Goal: Download file/media

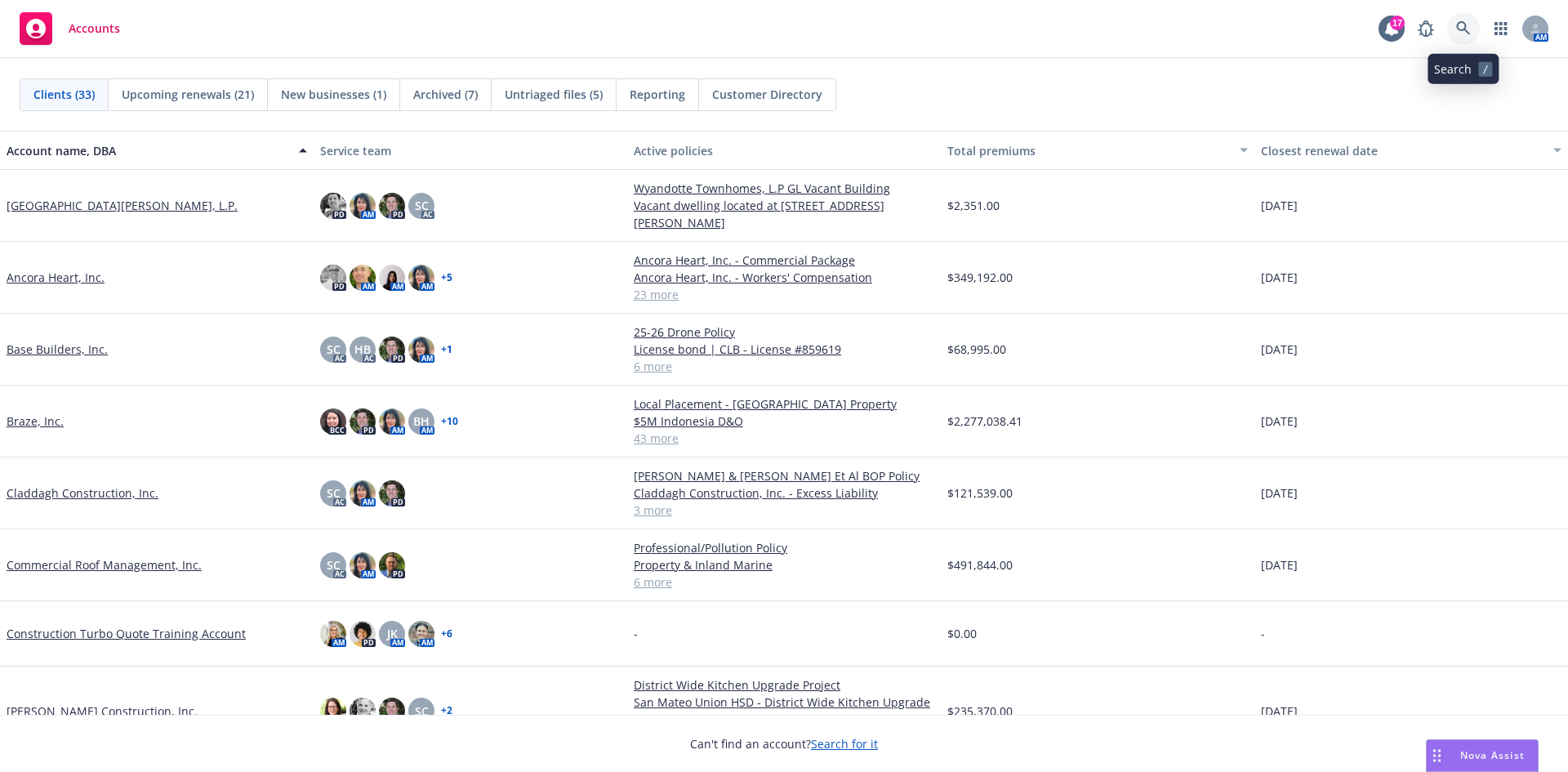
click at [1464, 28] on icon at bounding box center [1463, 28] width 15 height 15
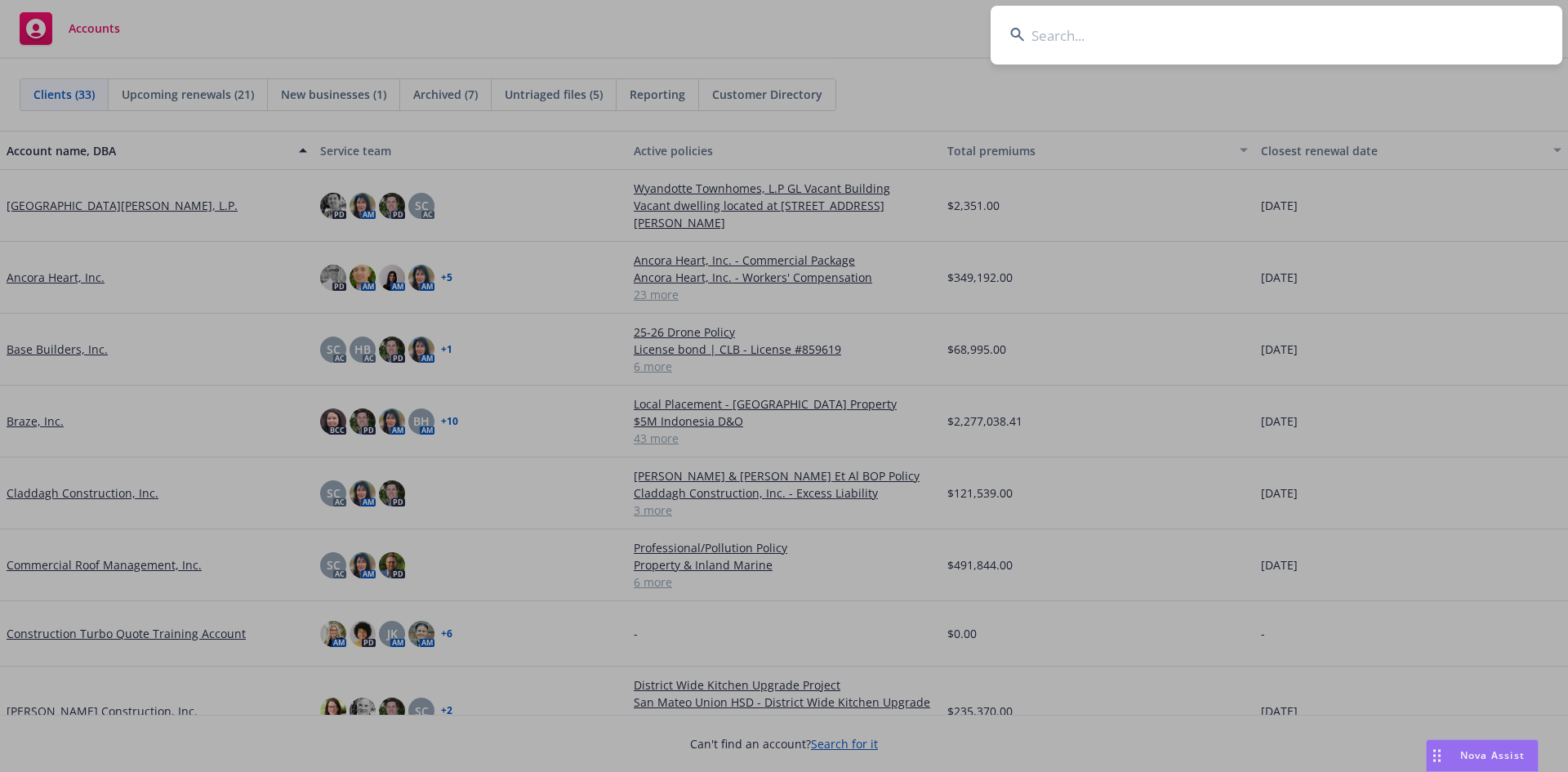
click at [1152, 34] on input at bounding box center [1276, 36] width 571 height 59
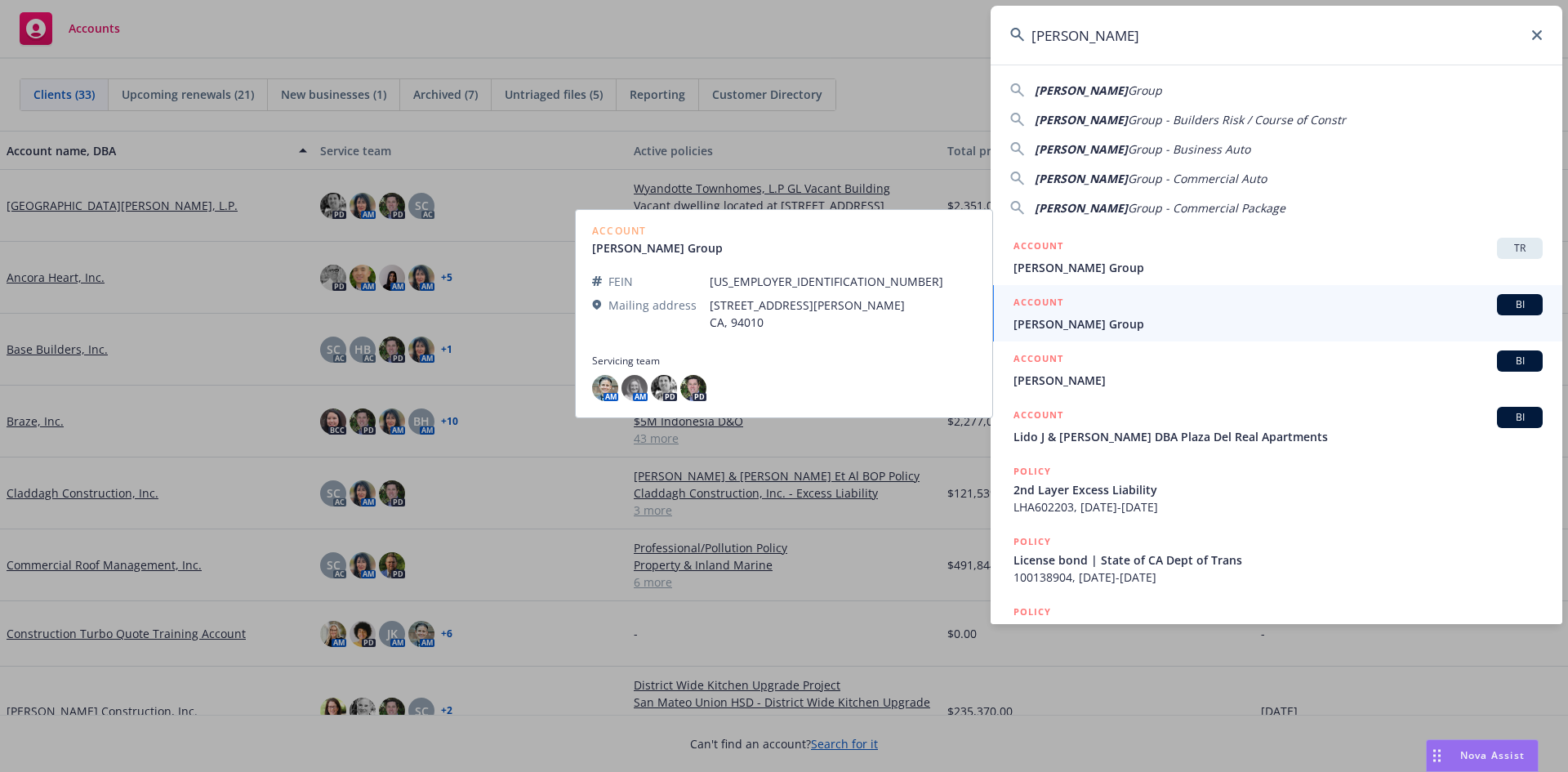
type input "[PERSON_NAME]"
click at [1110, 311] on div "ACCOUNT BI" at bounding box center [1278, 305] width 530 height 21
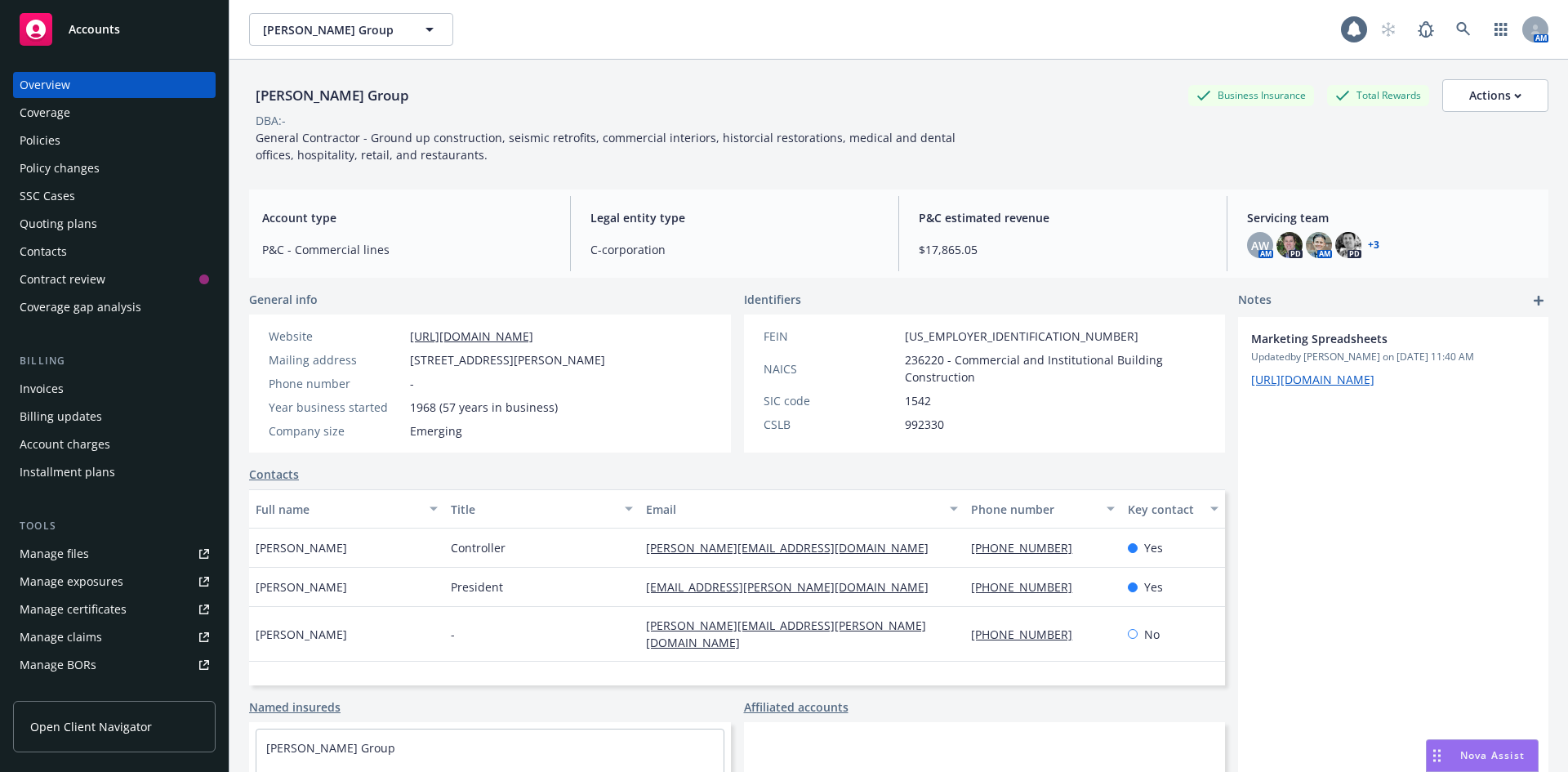
click at [69, 147] on div "Policies" at bounding box center [115, 141] width 189 height 26
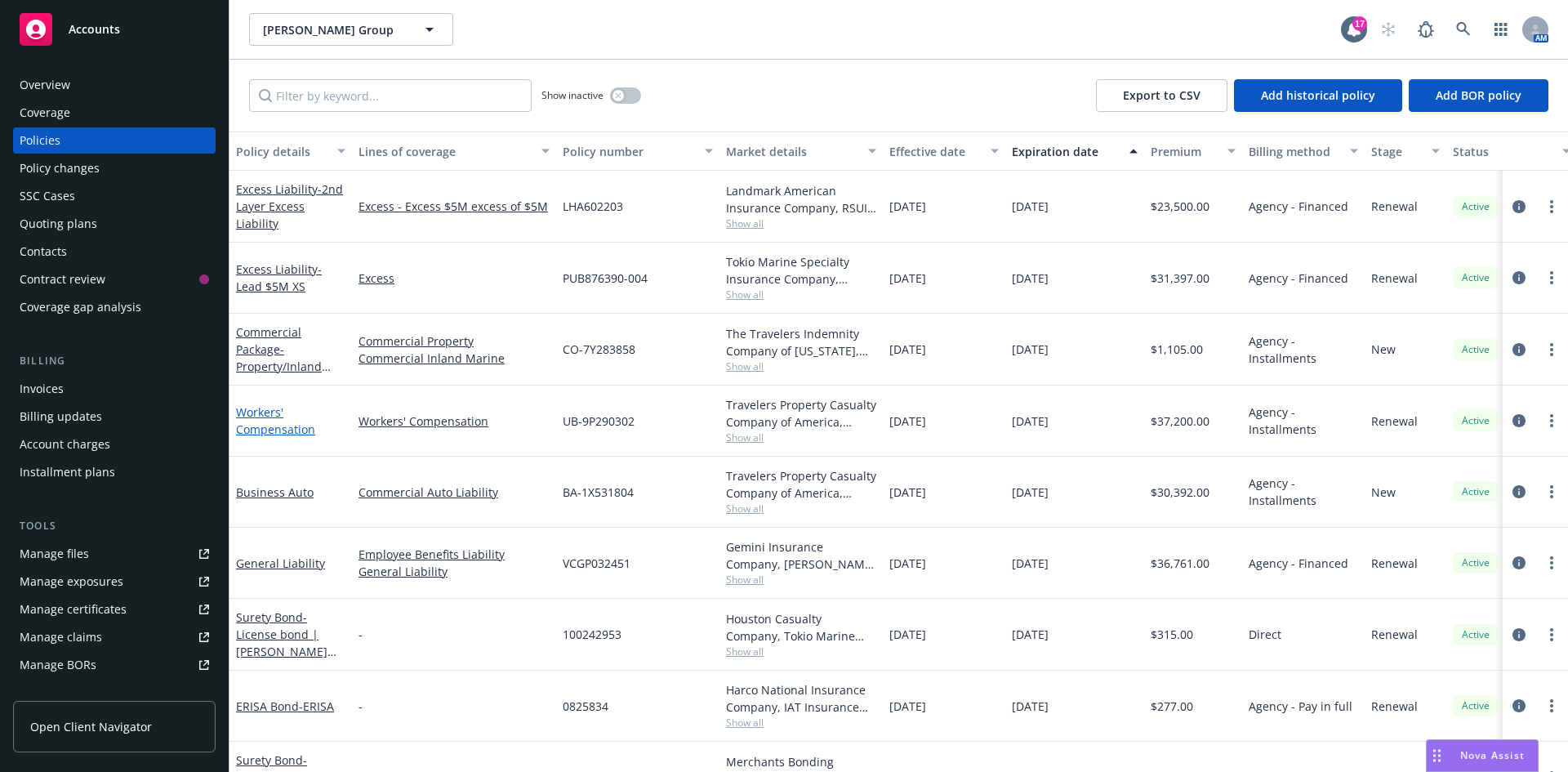
click at [267, 419] on link "Workers' Compensation" at bounding box center [275, 421] width 79 height 33
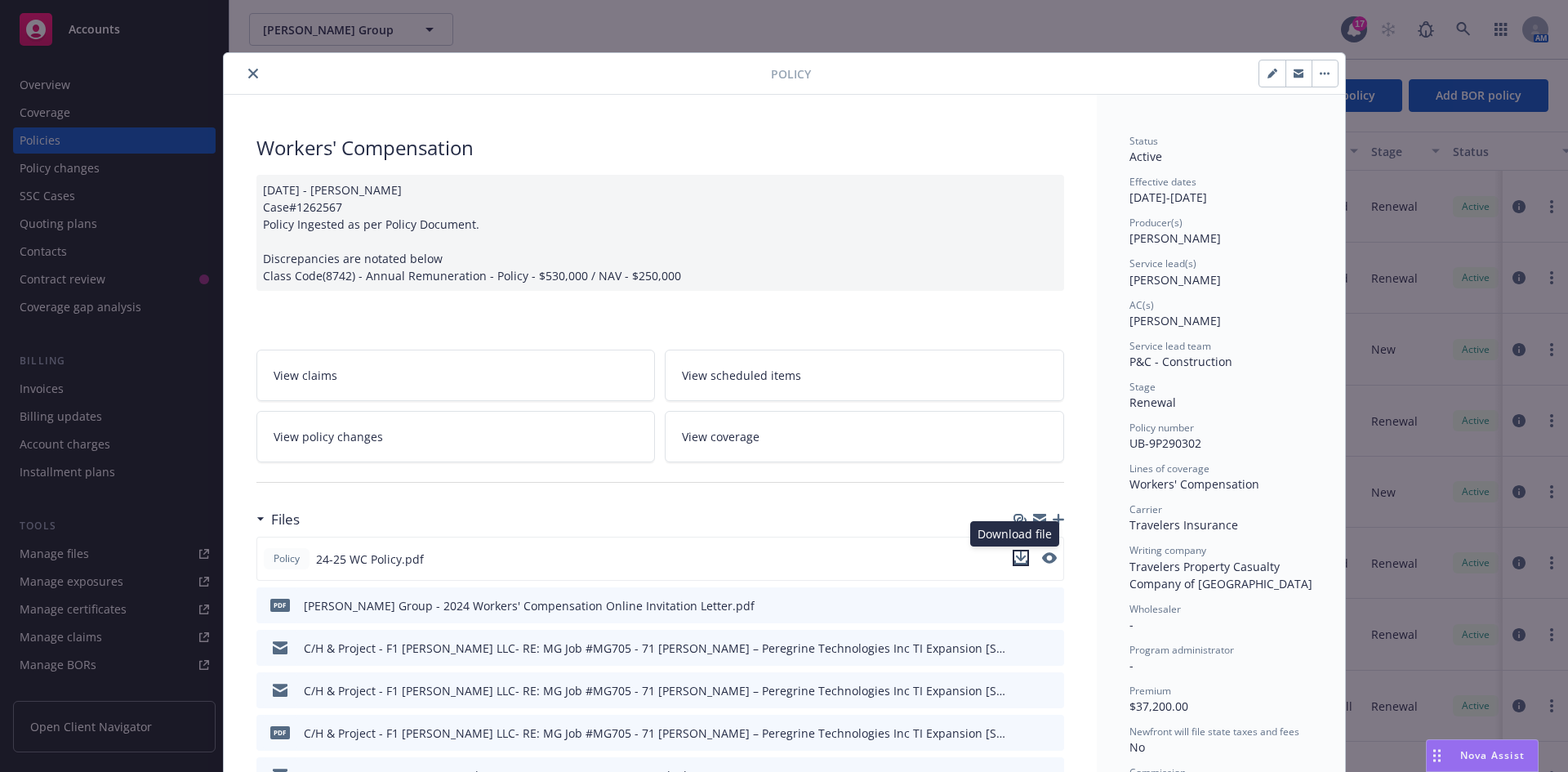
click at [1020, 556] on icon "download file" at bounding box center [1020, 558] width 13 height 13
click at [1016, 561] on icon "download file" at bounding box center [1020, 558] width 13 height 13
click at [243, 77] on button "close" at bounding box center [253, 73] width 20 height 20
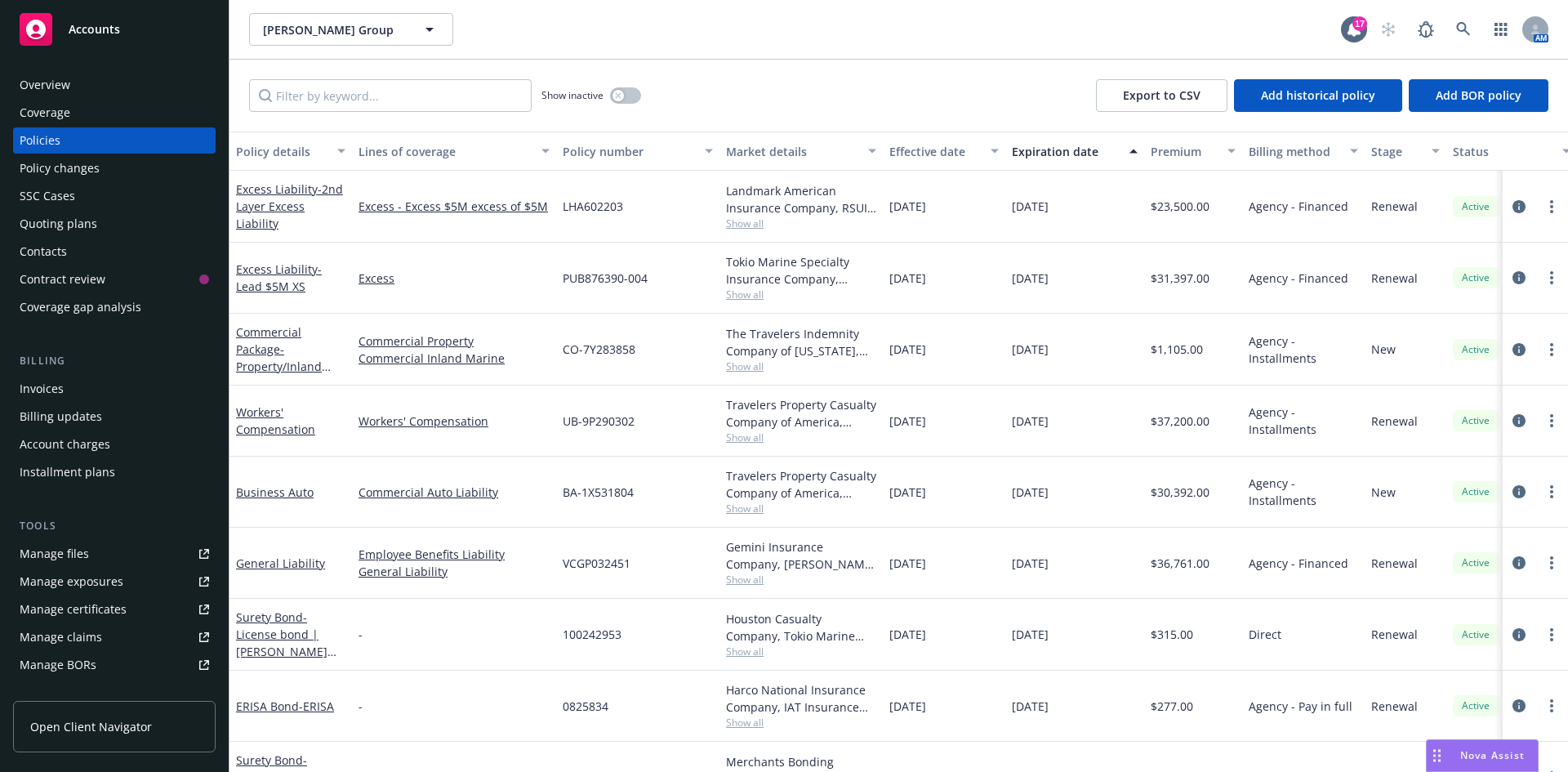
click at [103, 165] on div "Policy changes" at bounding box center [115, 168] width 189 height 26
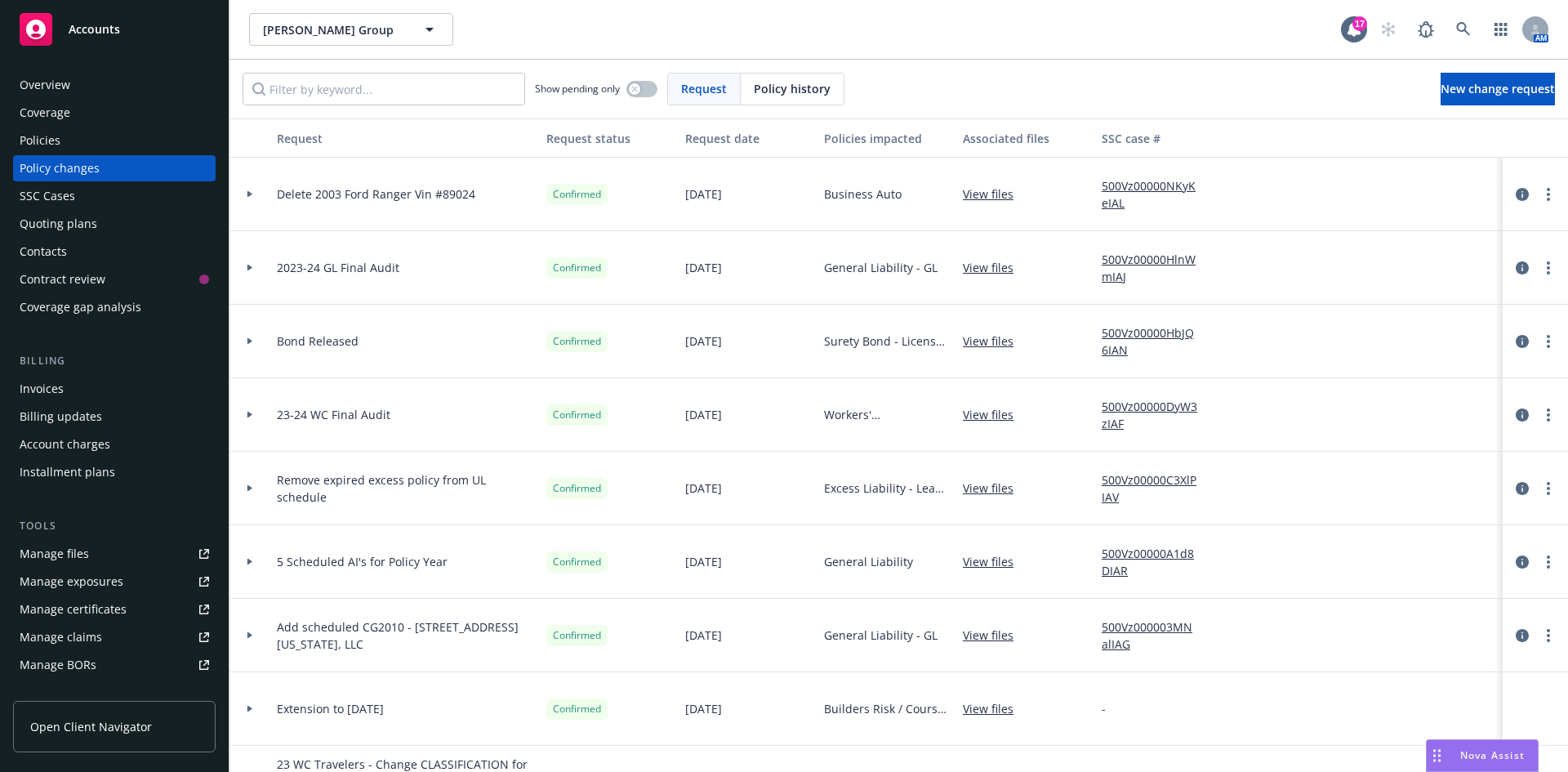
click at [245, 418] on div at bounding box center [249, 415] width 41 height 74
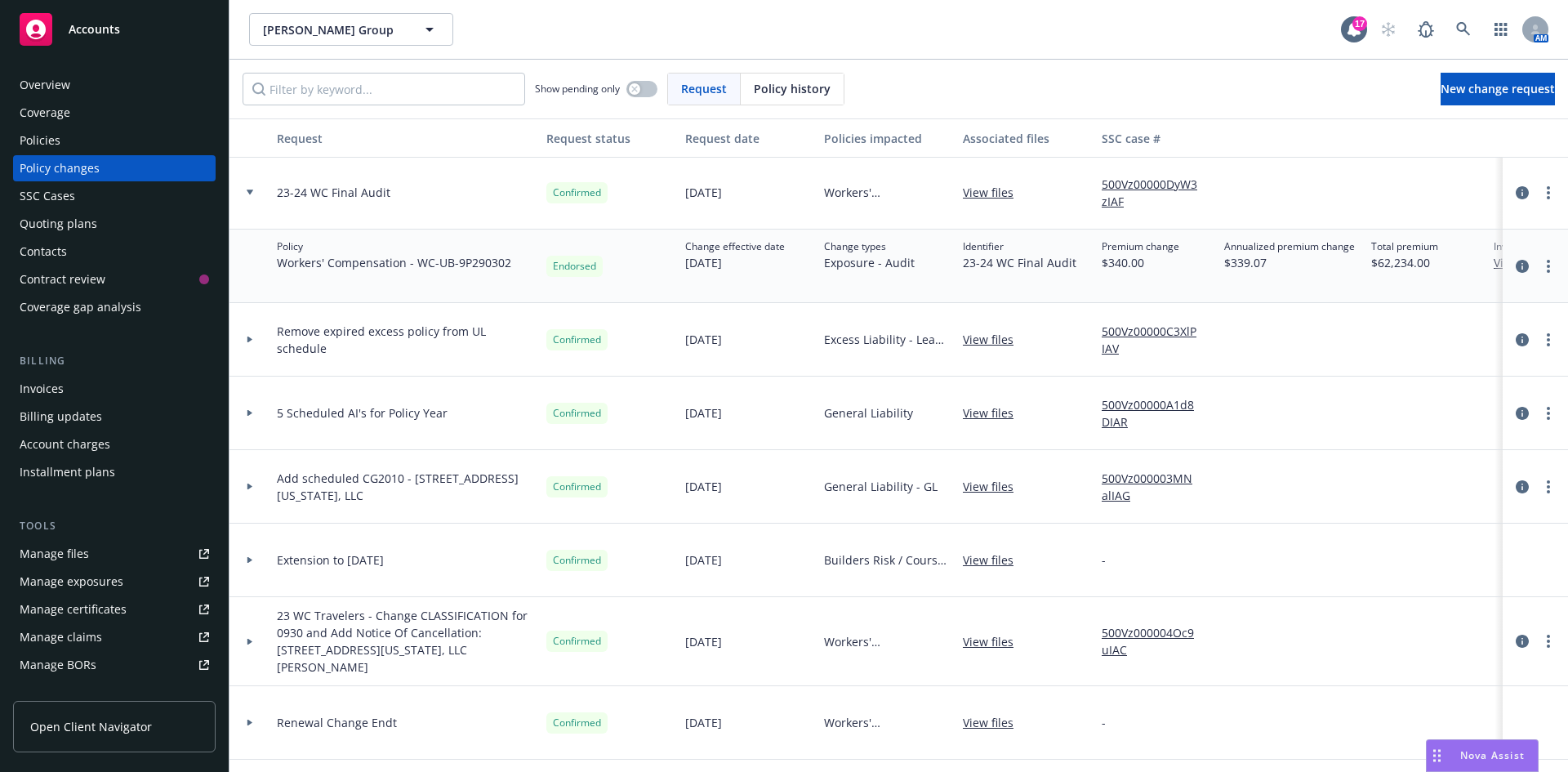
scroll to position [245, 0]
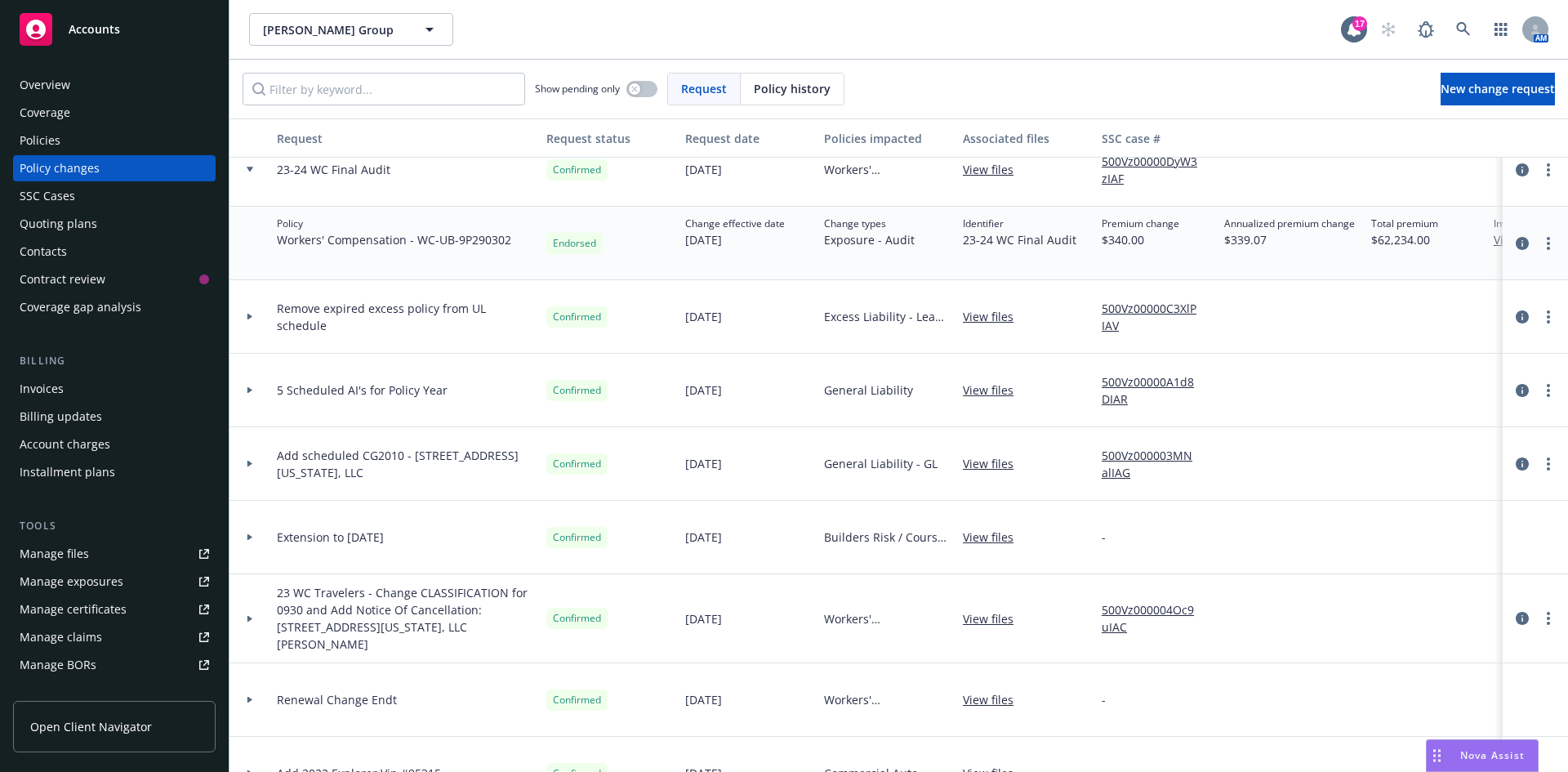
click at [974, 610] on link "View files" at bounding box center [994, 619] width 63 height 17
click at [106, 136] on div "Policies" at bounding box center [115, 141] width 189 height 26
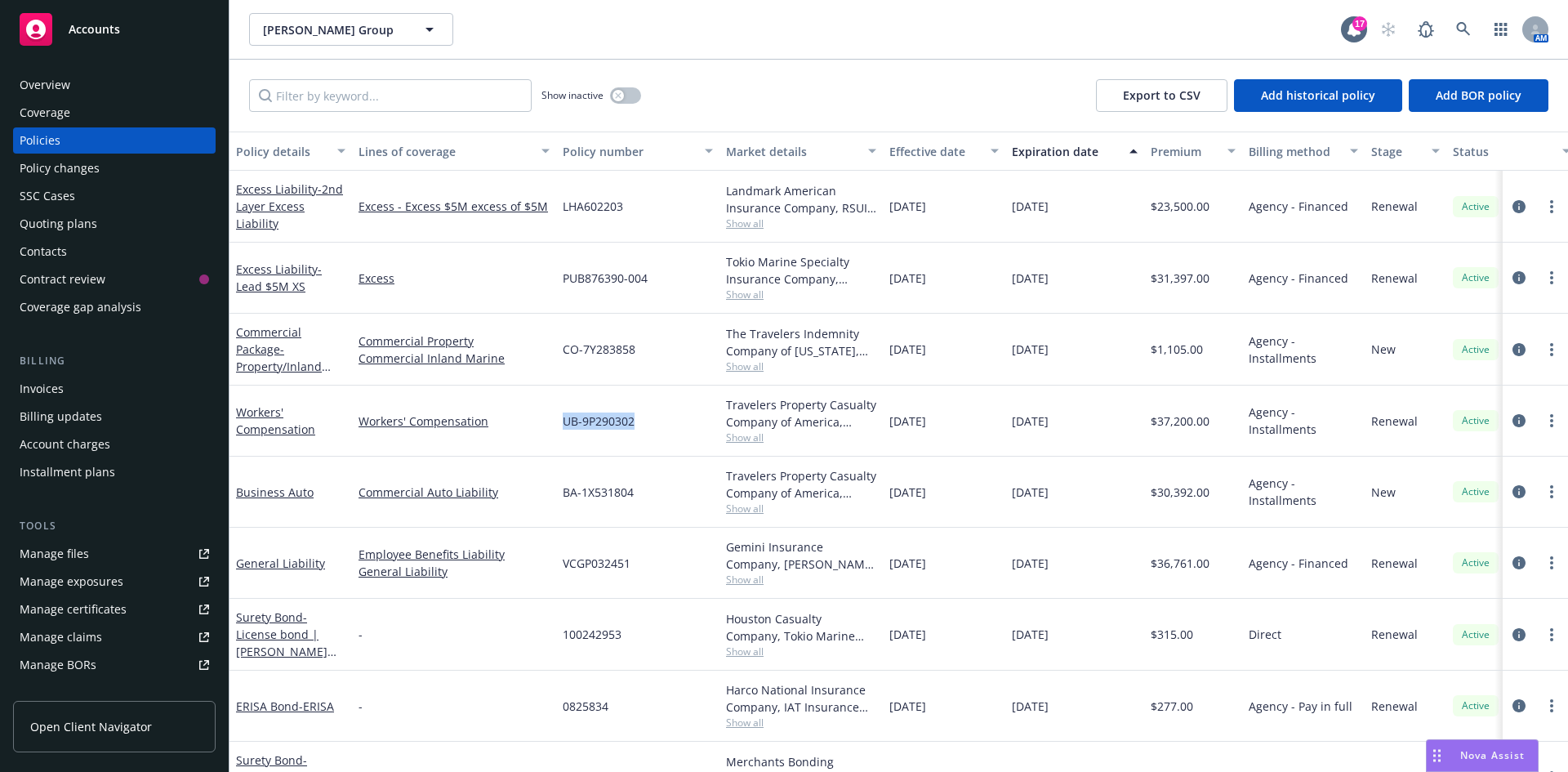
drag, startPoint x: 563, startPoint y: 421, endPoint x: 649, endPoint y: 436, distance: 87.3
click at [649, 436] on div "UB-9P290302" at bounding box center [638, 421] width 163 height 71
copy span "UB-9P290302"
